Goal: Transaction & Acquisition: Subscribe to service/newsletter

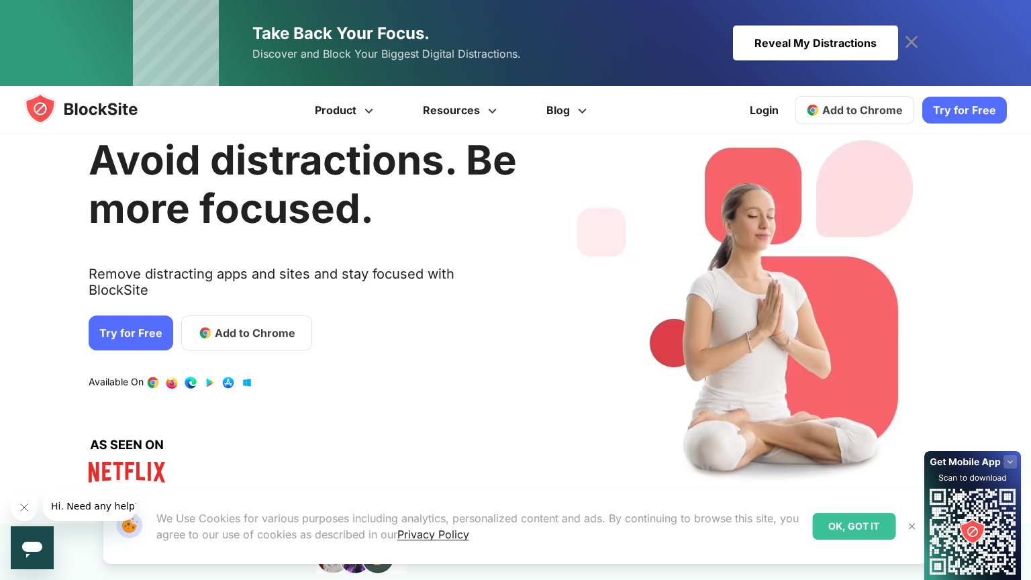
click at [143, 315] on link "Try for Free" at bounding box center [131, 332] width 85 height 35
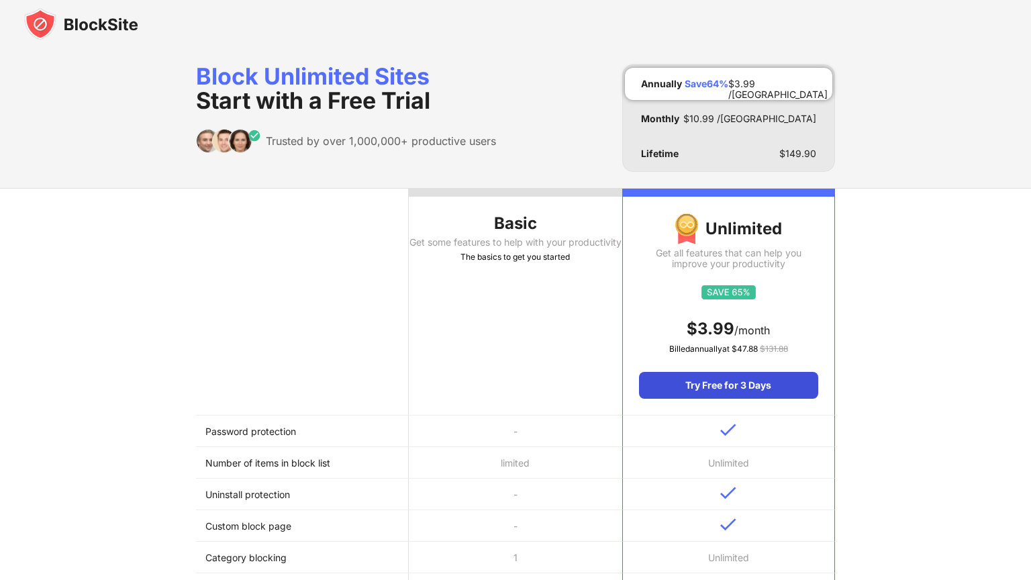
click at [715, 389] on div "Try Free for 3 Days" at bounding box center [728, 385] width 179 height 27
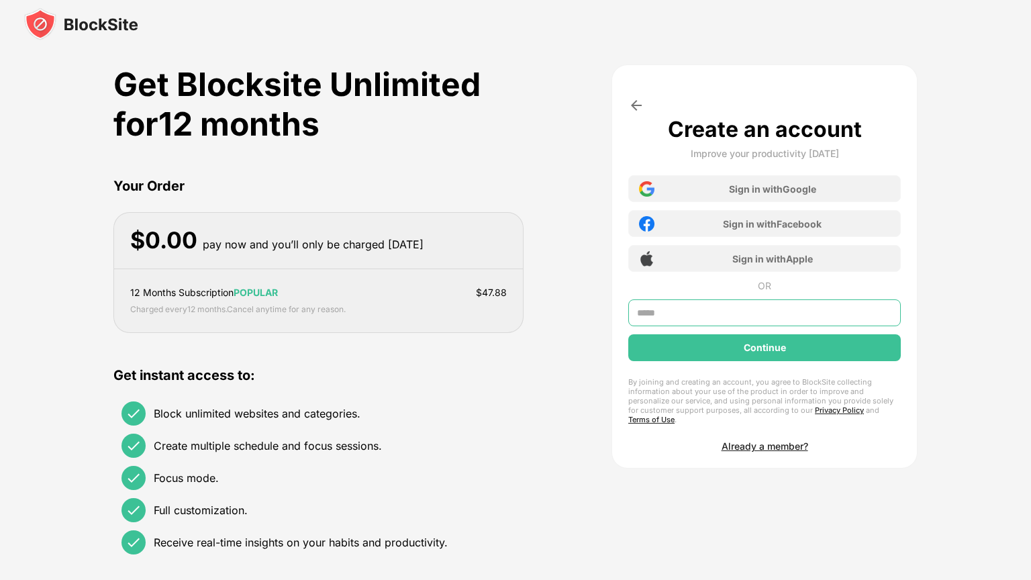
click at [676, 314] on input "text" at bounding box center [764, 312] width 272 height 27
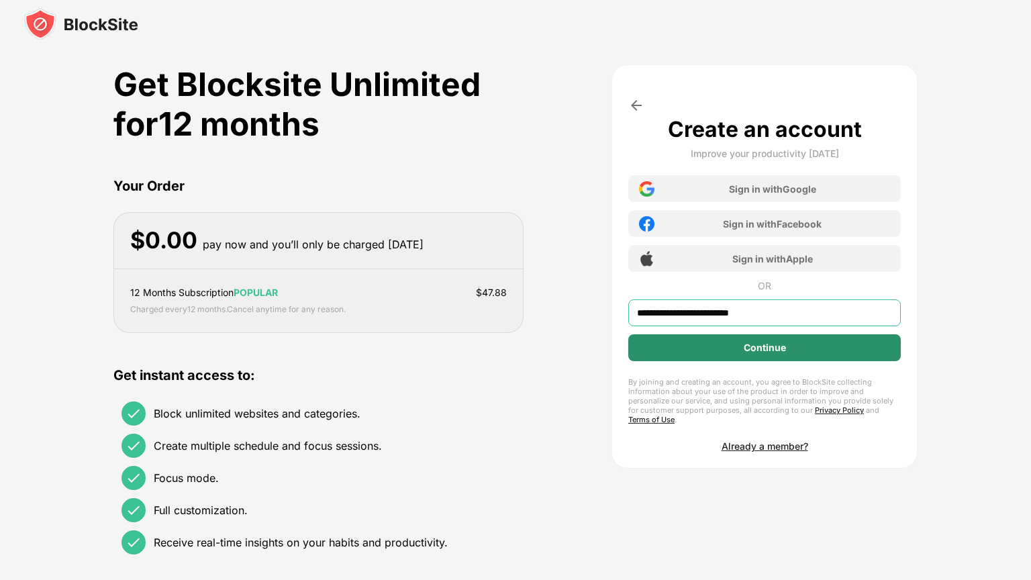
type input "**********"
click at [749, 348] on div "Continue" at bounding box center [764, 347] width 42 height 11
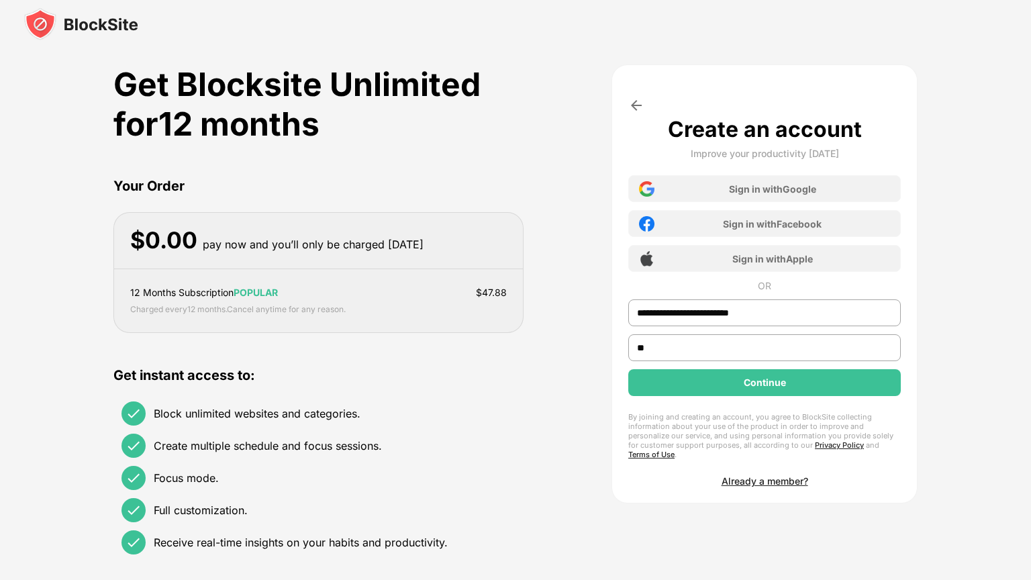
type input "*"
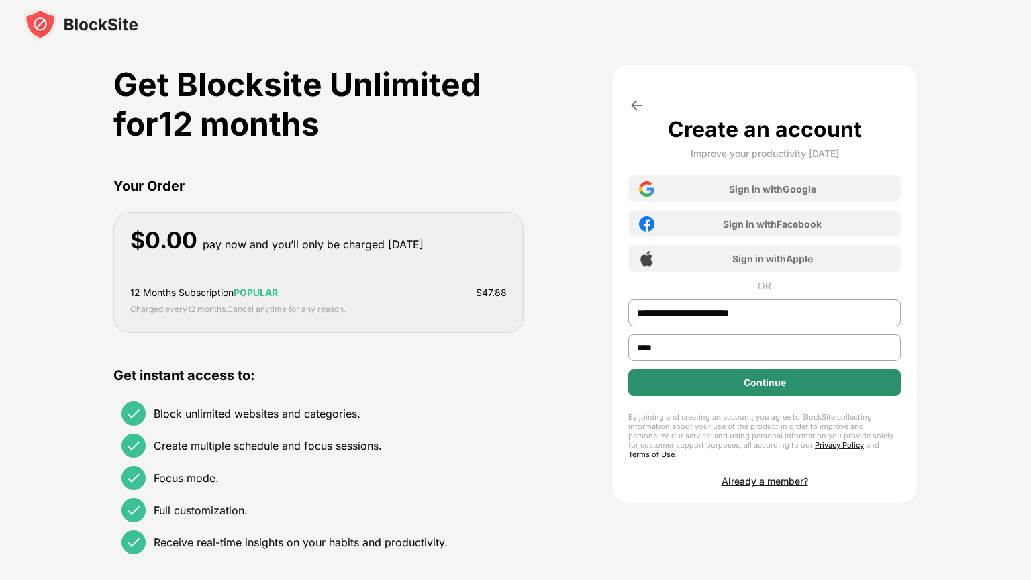
type input "****"
click at [724, 390] on div "Continue" at bounding box center [764, 382] width 272 height 27
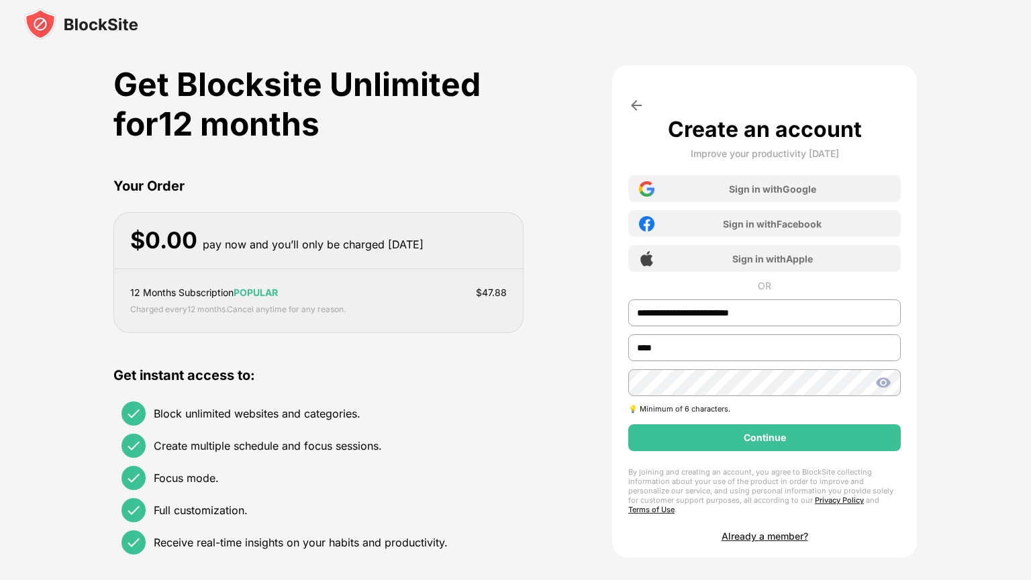
drag, startPoint x: 877, startPoint y: 380, endPoint x: 866, endPoint y: 405, distance: 27.3
click at [878, 380] on img at bounding box center [883, 382] width 16 height 16
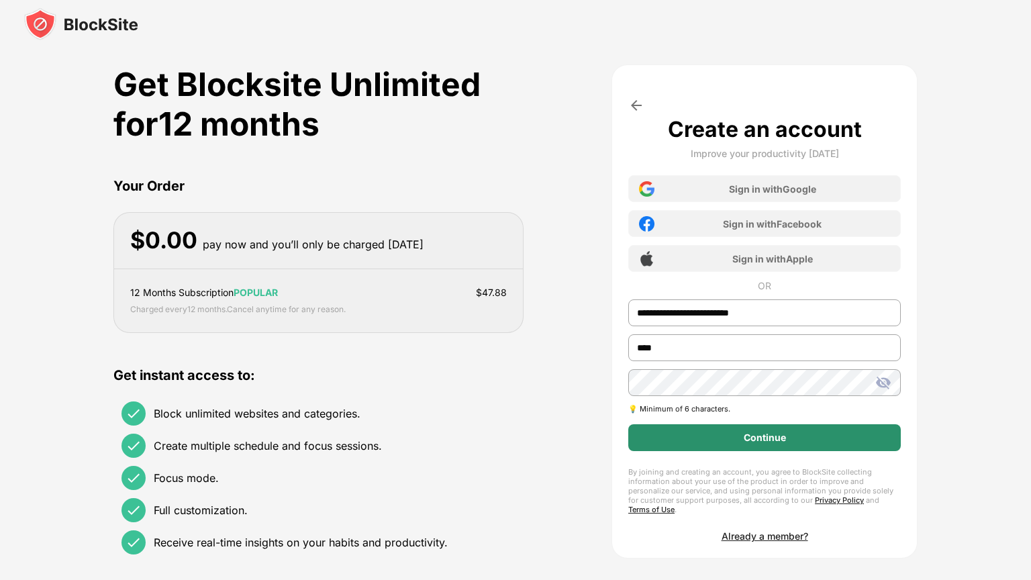
click at [843, 443] on div "Continue" at bounding box center [764, 437] width 272 height 27
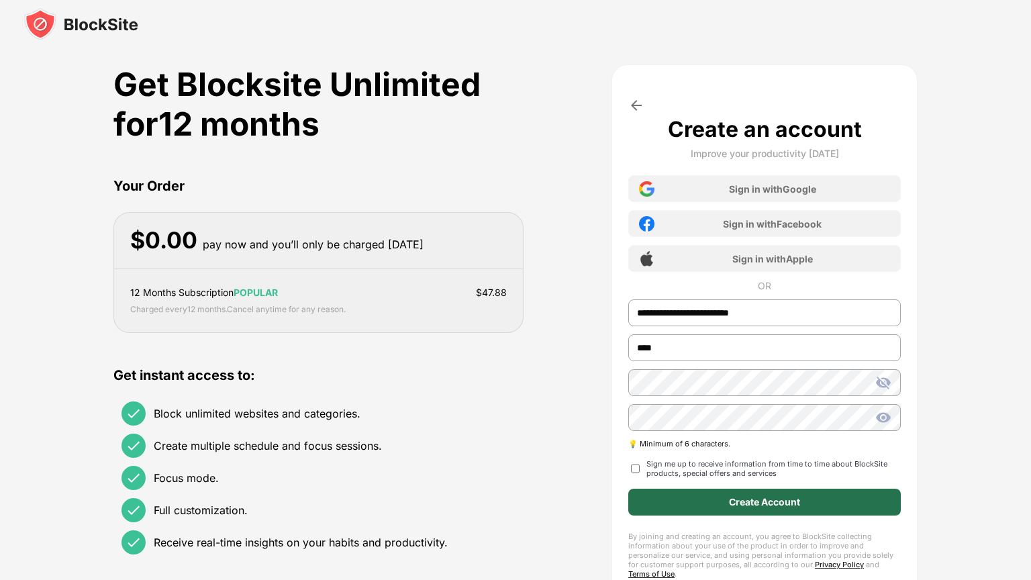
click at [784, 509] on div "Create Account" at bounding box center [764, 501] width 272 height 27
